Goal: Navigation & Orientation: Find specific page/section

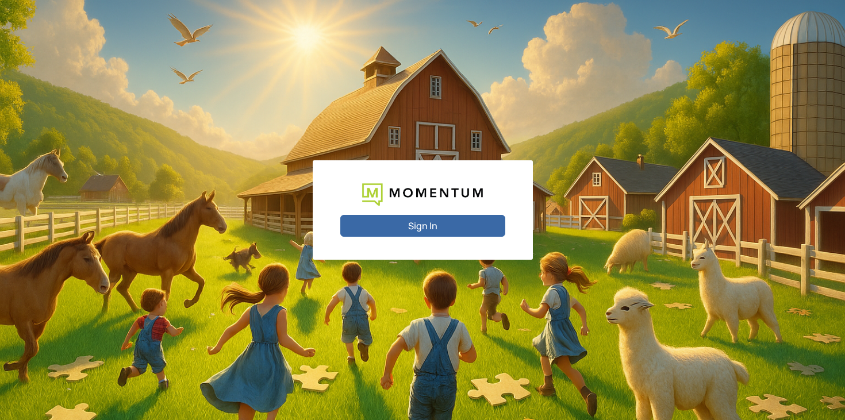
click at [440, 227] on button "Sign In" at bounding box center [422, 226] width 165 height 22
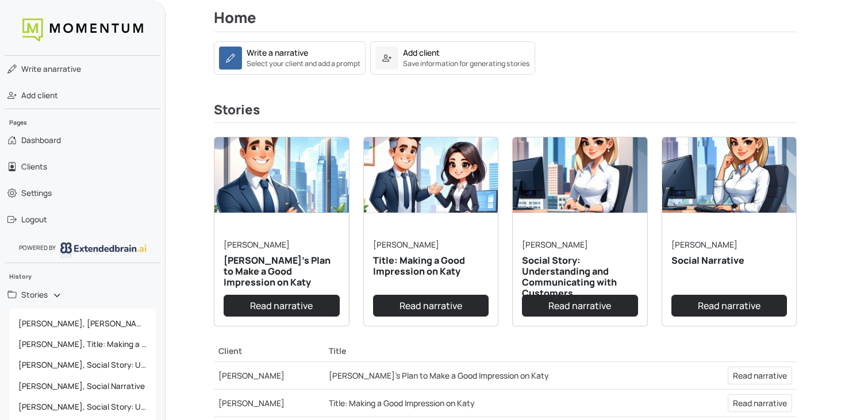
scroll to position [142, 0]
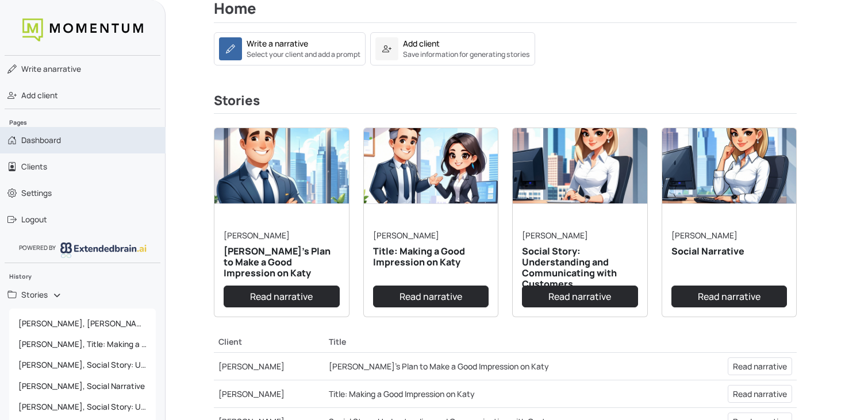
click at [45, 145] on span "Dashboard" at bounding box center [41, 141] width 40 height 12
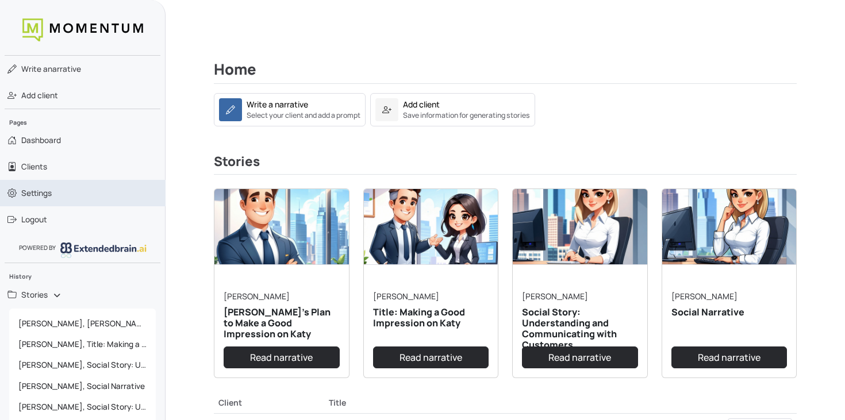
scroll to position [0, 0]
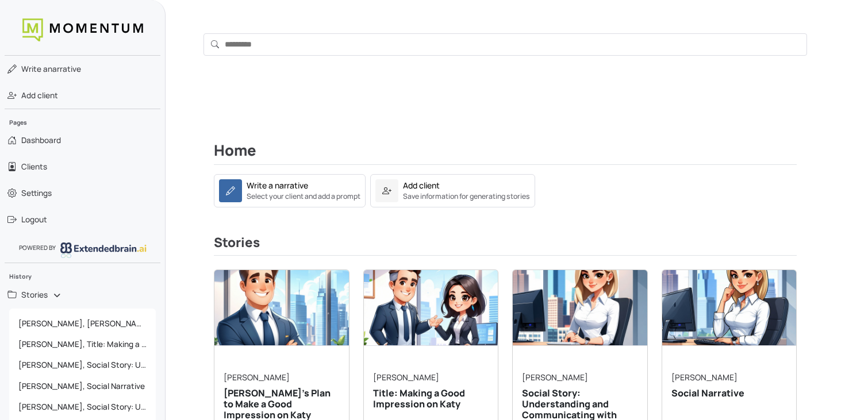
click at [247, 40] on input "text" at bounding box center [506, 44] width 604 height 22
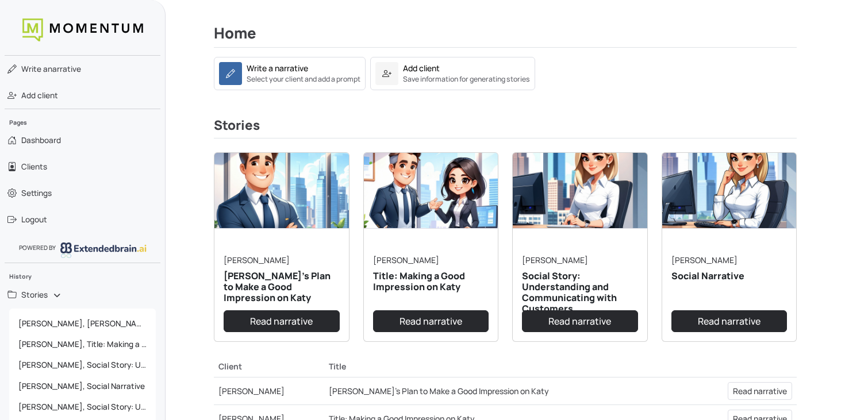
scroll to position [119, 0]
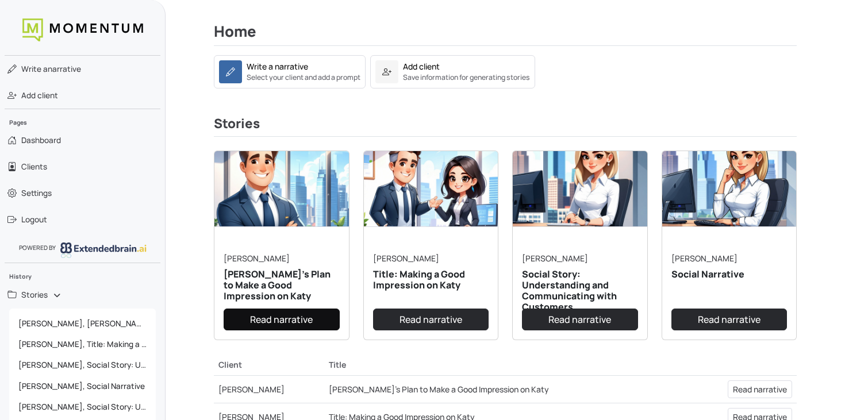
click at [276, 318] on link "Read narrative" at bounding box center [282, 320] width 116 height 22
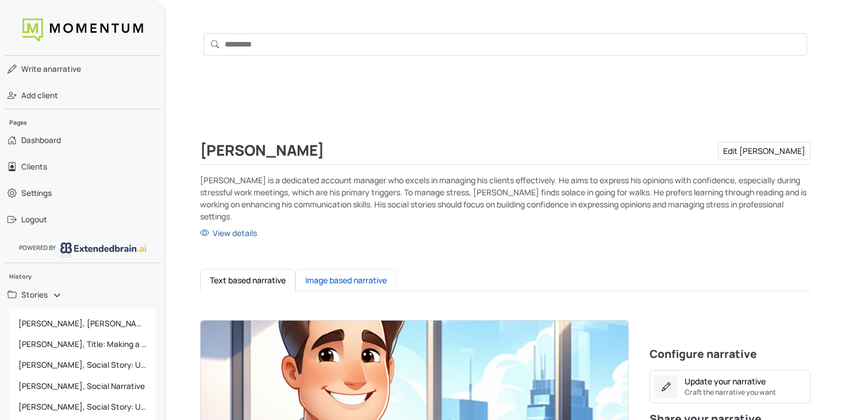
click at [325, 269] on button "Image based narrative" at bounding box center [346, 280] width 101 height 22
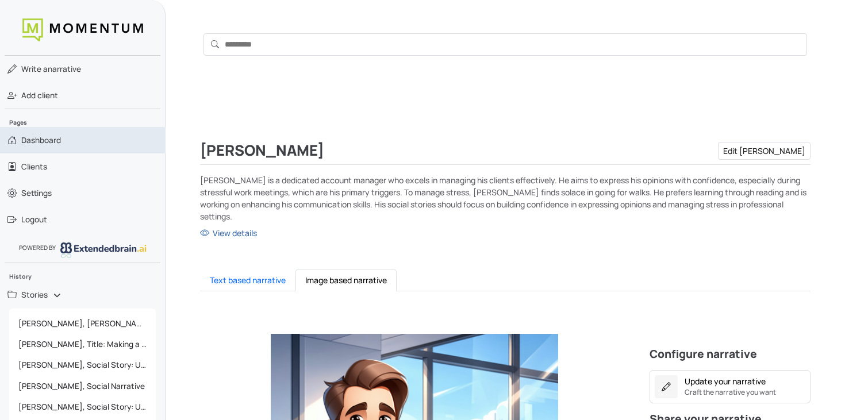
click at [45, 146] on link "Dashboard" at bounding box center [83, 140] width 166 height 26
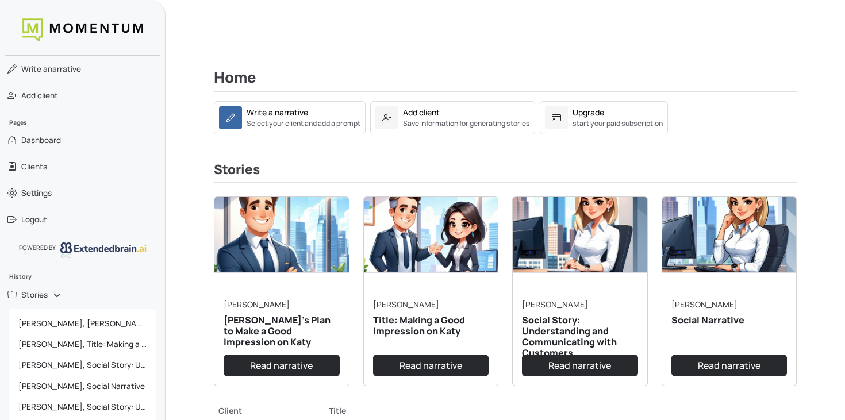
scroll to position [78, 0]
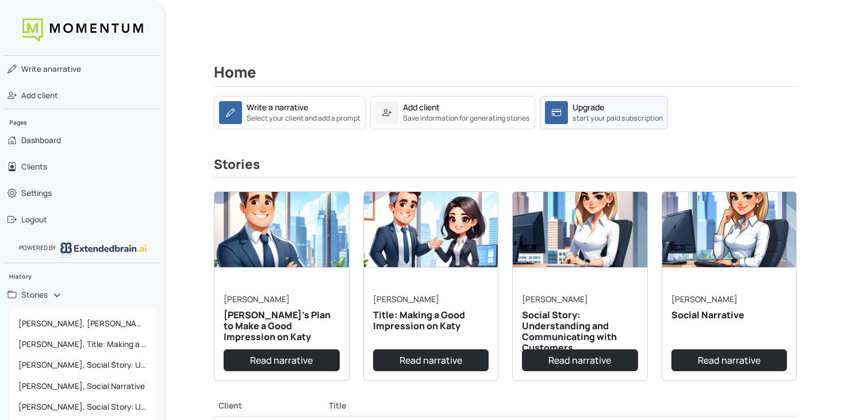
click at [580, 117] on small "start your paid subscription" at bounding box center [618, 118] width 90 height 10
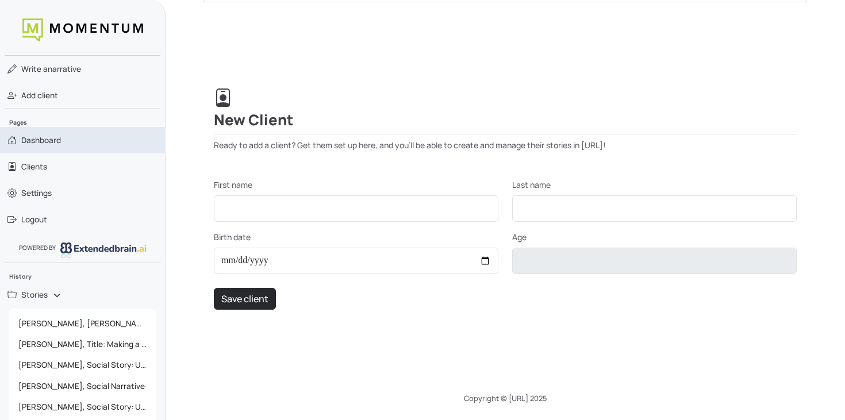
click at [51, 141] on span "Dashboard" at bounding box center [41, 141] width 40 height 12
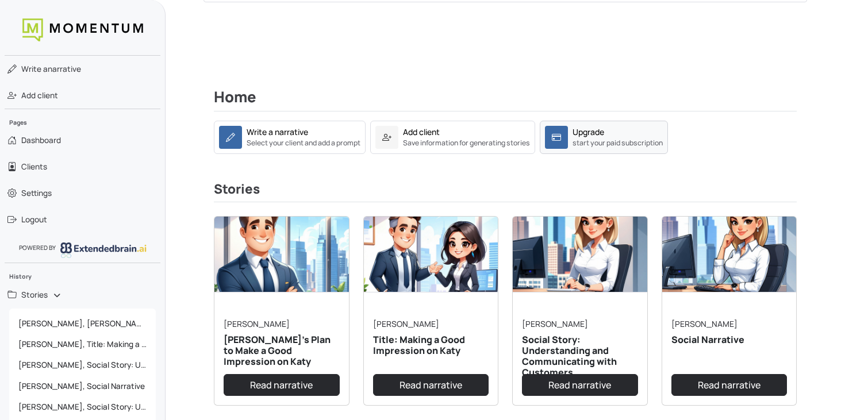
click at [602, 139] on small "start your paid subscription" at bounding box center [618, 143] width 90 height 10
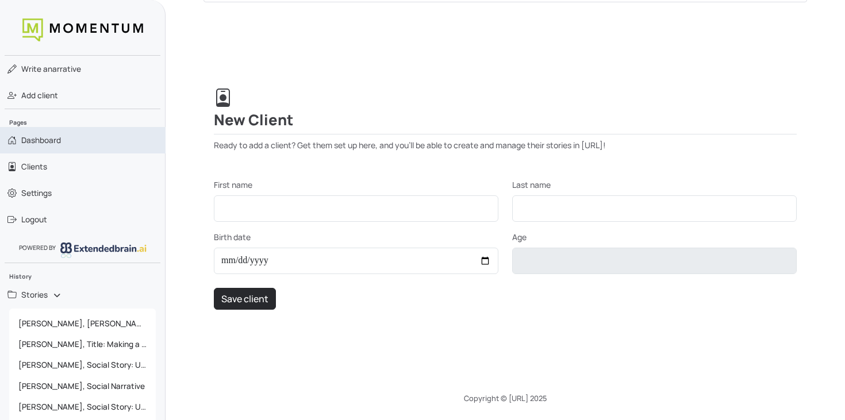
click at [58, 135] on span "Dashboard" at bounding box center [41, 141] width 40 height 12
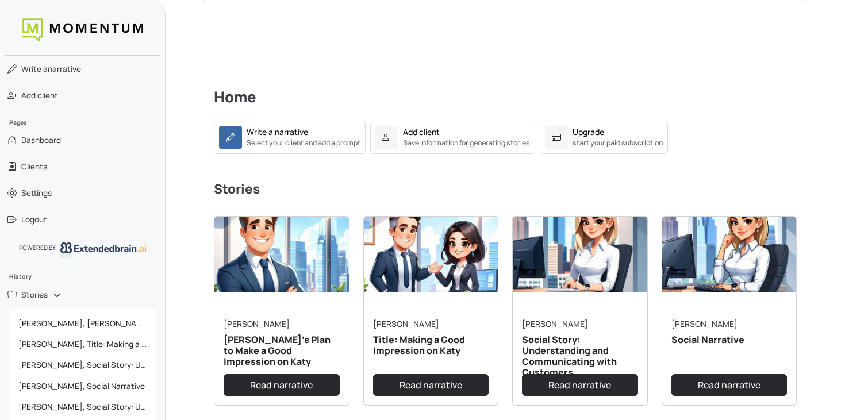
click at [412, 171] on div "Home Write a narrative Select your client and add a prompt Add client Save info…" at bounding box center [505, 408] width 611 height 694
click at [423, 151] on link "Add client Save information for generating stories" at bounding box center [452, 137] width 165 height 33
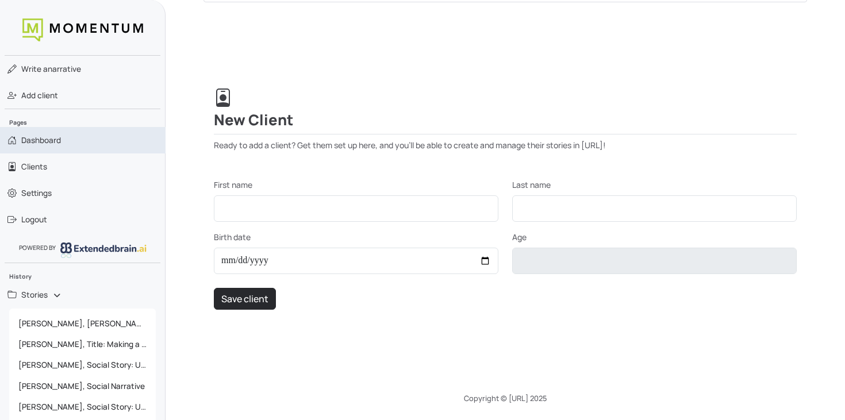
click at [62, 135] on link "Dashboard" at bounding box center [83, 140] width 166 height 26
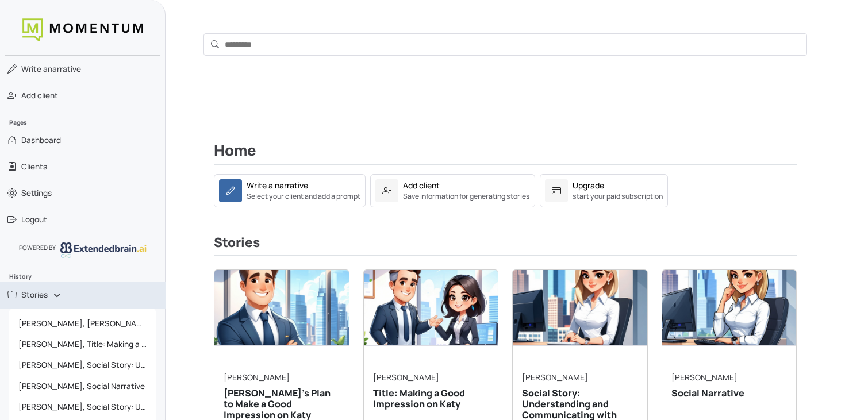
click at [32, 291] on span "Stories" at bounding box center [34, 295] width 26 height 12
